Goal: Information Seeking & Learning: Learn about a topic

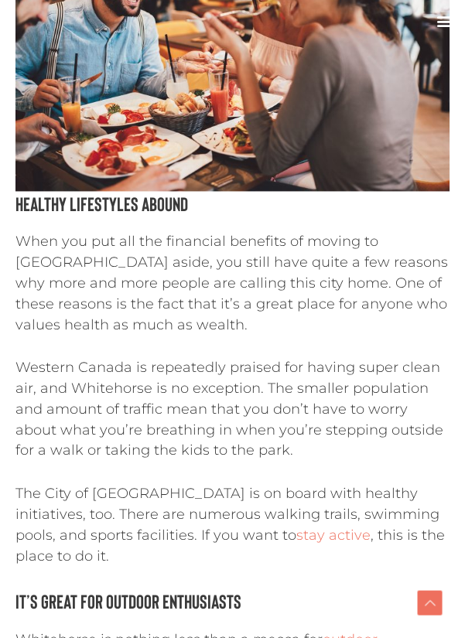
scroll to position [2890, 0]
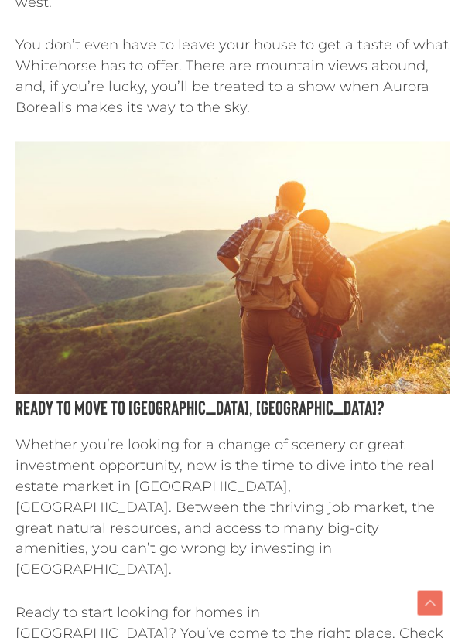
scroll to position [3608, 0]
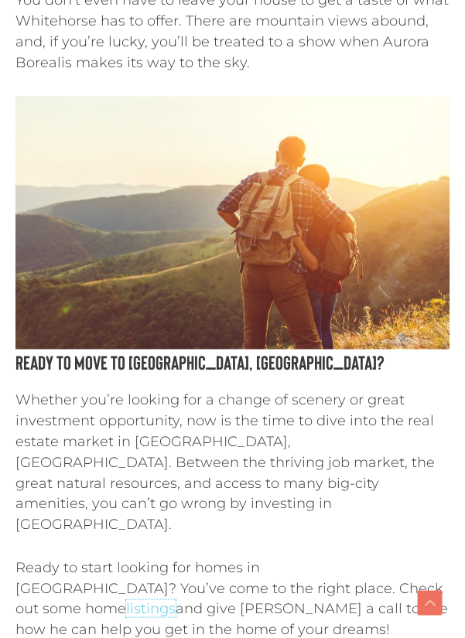
scroll to position [3658, 0]
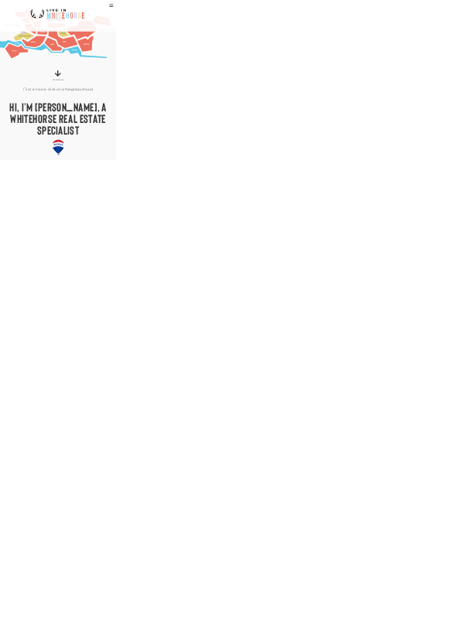
scroll to position [143, 0]
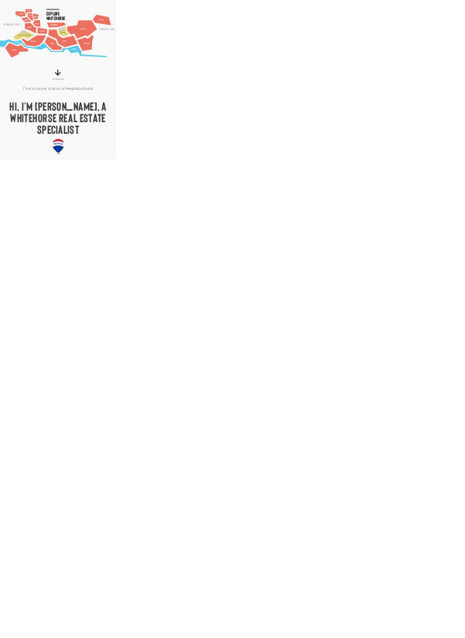
scroll to position [118, 0]
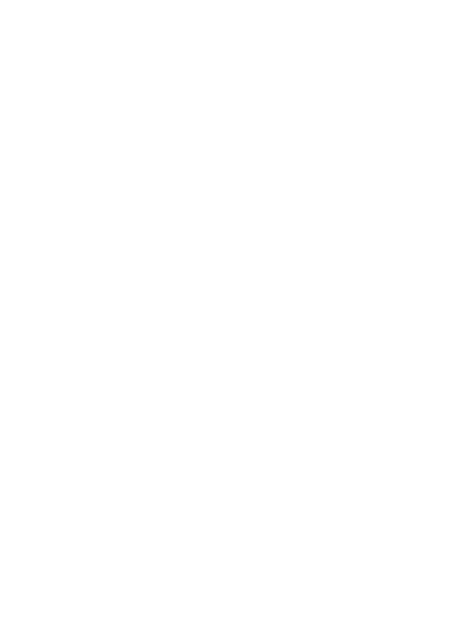
scroll to position [125, 0]
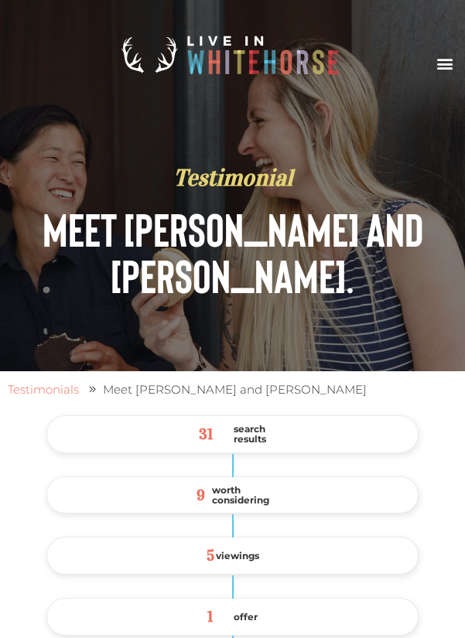
click at [266, 503] on span "worth considering" at bounding box center [240, 495] width 57 height 20
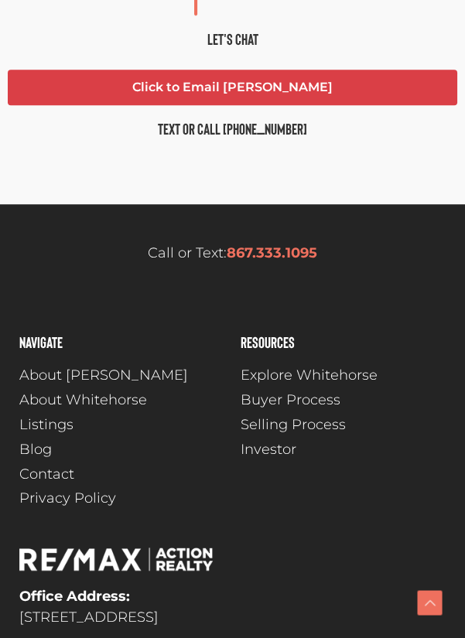
scroll to position [1730, 0]
